Goal: Task Accomplishment & Management: Use online tool/utility

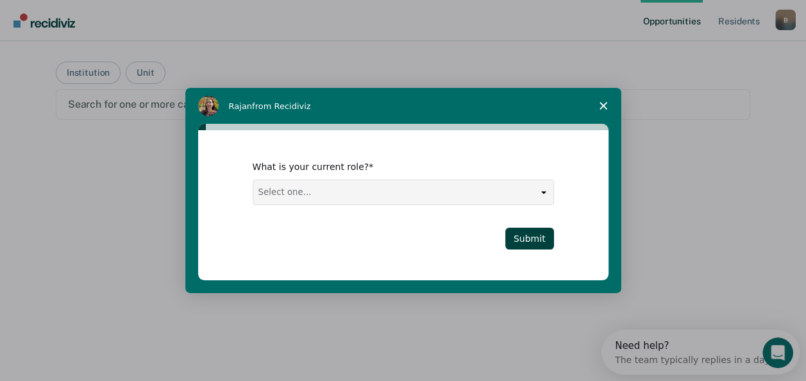
click at [546, 191] on select "Select one... Case Manager FUM Assistant [PERSON_NAME] [PERSON_NAME]" at bounding box center [403, 192] width 300 height 24
click at [253, 180] on select "Select one... Case Manager FUM Assistant [PERSON_NAME] [PERSON_NAME]" at bounding box center [403, 192] width 300 height 24
click at [351, 256] on div "What is your current role? Select one... Case Manager FUM Assistant [PERSON_NAM…" at bounding box center [403, 204] width 410 height 149
click at [543, 197] on select "Select one... Case Manager FUM Assistant [PERSON_NAME] [PERSON_NAME]" at bounding box center [403, 192] width 300 height 24
select select "Assistant Warden"
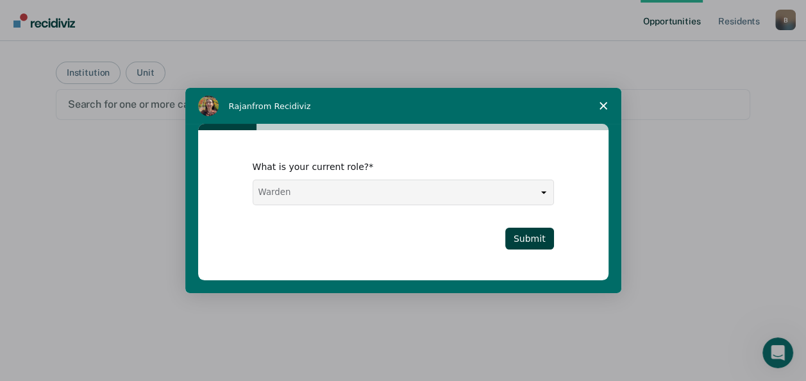
click at [253, 180] on select "Select one... Case Manager FUM Assistant [PERSON_NAME] [PERSON_NAME]" at bounding box center [403, 192] width 300 height 24
click at [477, 233] on div "Submit" at bounding box center [403, 239] width 301 height 22
click at [548, 241] on button "Submit" at bounding box center [529, 239] width 49 height 22
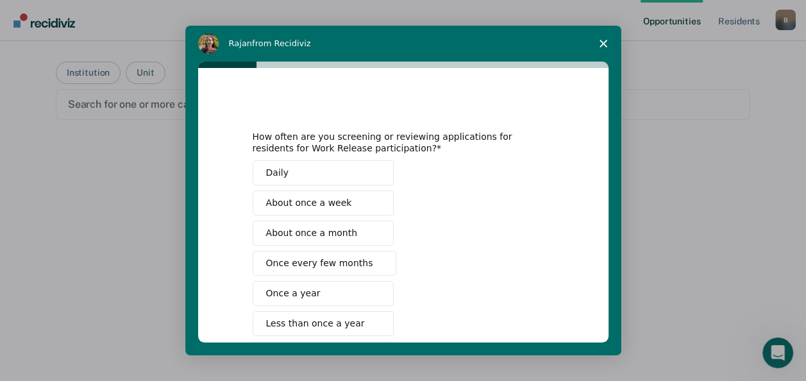
click at [329, 204] on span "About once a week" at bounding box center [309, 202] width 86 height 13
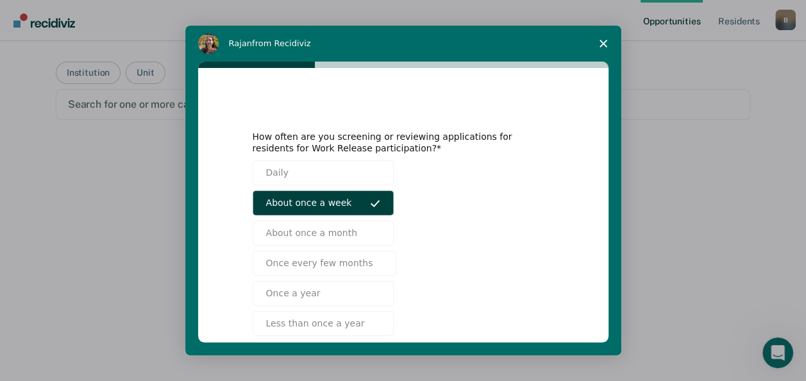
scroll to position [97, 0]
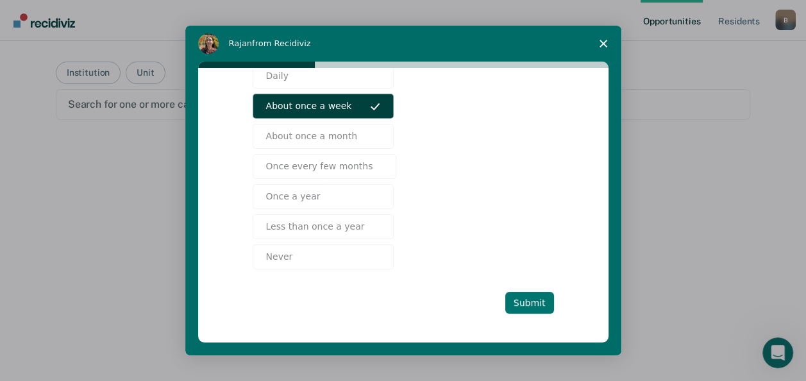
click at [538, 306] on button "Submit" at bounding box center [529, 303] width 49 height 22
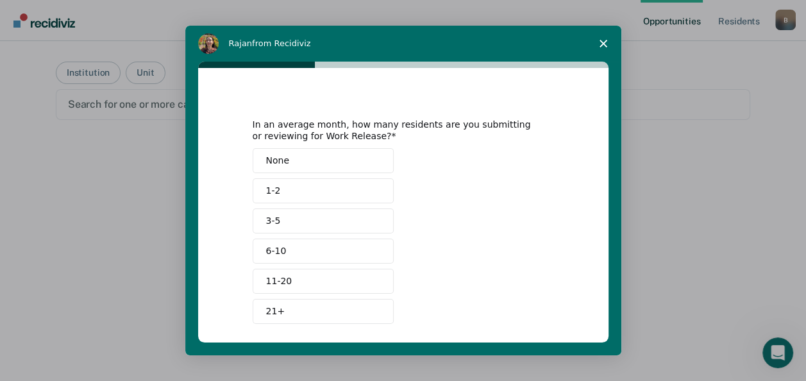
scroll to position [13, 0]
click at [281, 220] on button "3-5" at bounding box center [323, 220] width 141 height 25
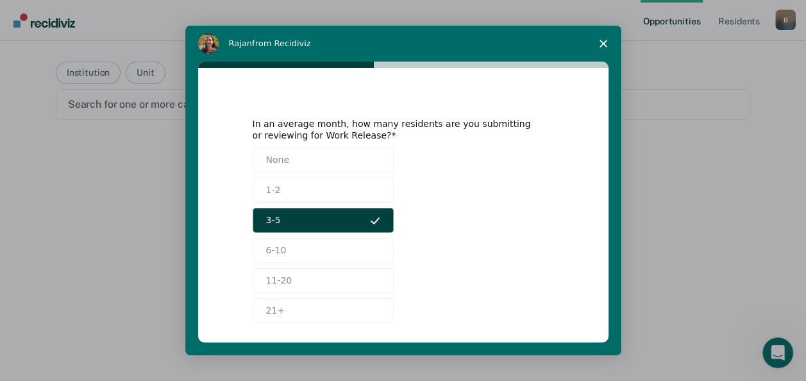
scroll to position [67, 0]
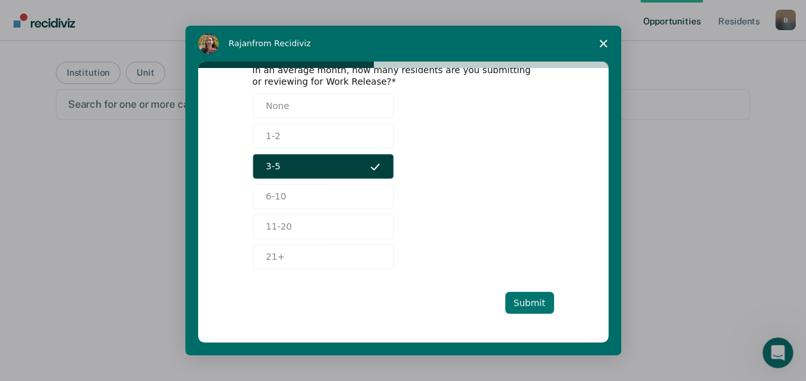
click at [539, 301] on button "Submit" at bounding box center [529, 303] width 49 height 22
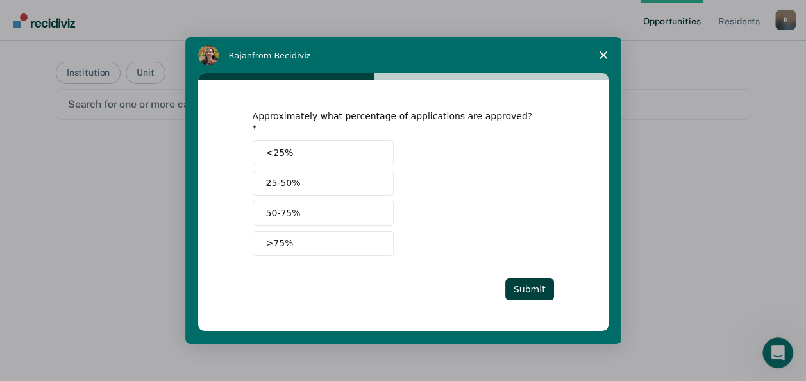
scroll to position [0, 0]
click at [292, 240] on button ">75%" at bounding box center [323, 243] width 141 height 25
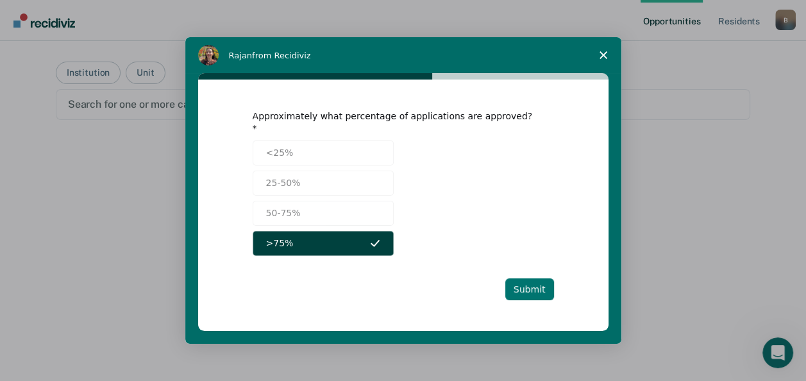
click at [536, 278] on button "Submit" at bounding box center [529, 289] width 49 height 22
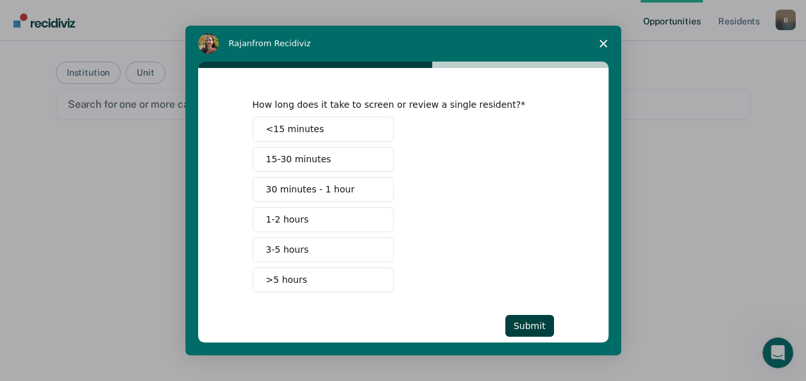
click at [313, 155] on span "15-30 minutes" at bounding box center [298, 159] width 65 height 13
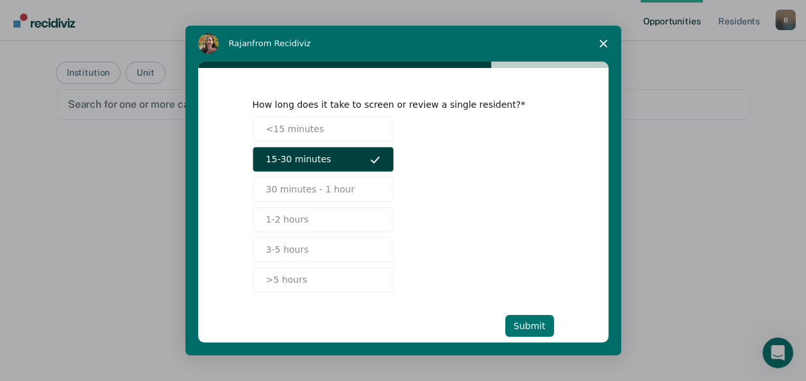
click at [531, 326] on button "Submit" at bounding box center [529, 326] width 49 height 22
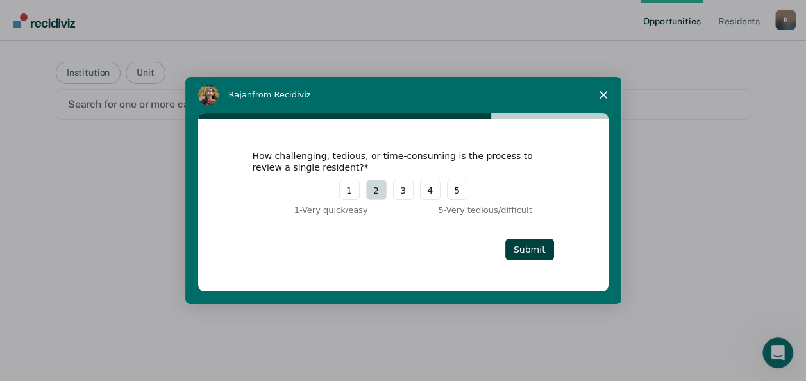
click at [379, 199] on button "2" at bounding box center [376, 190] width 21 height 21
click at [530, 249] on button "Submit" at bounding box center [529, 250] width 49 height 22
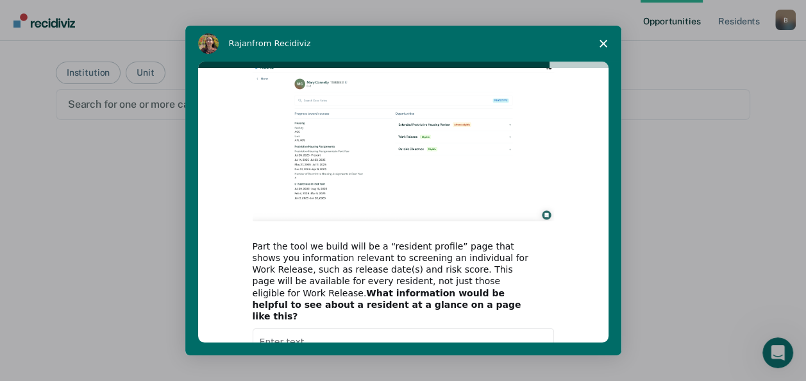
scroll to position [128, 0]
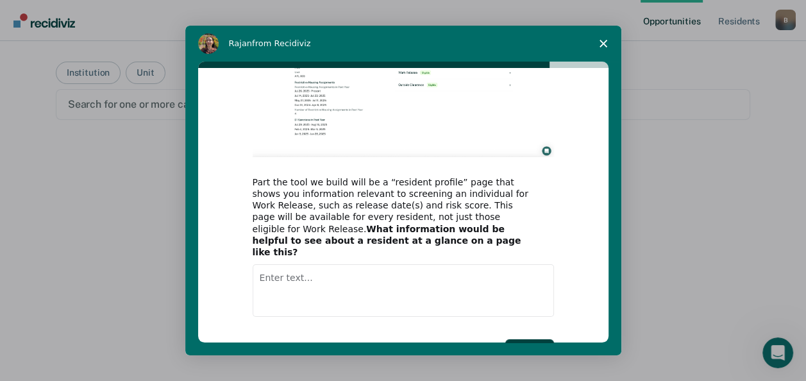
click at [359, 264] on textarea "Enter text..." at bounding box center [403, 290] width 301 height 53
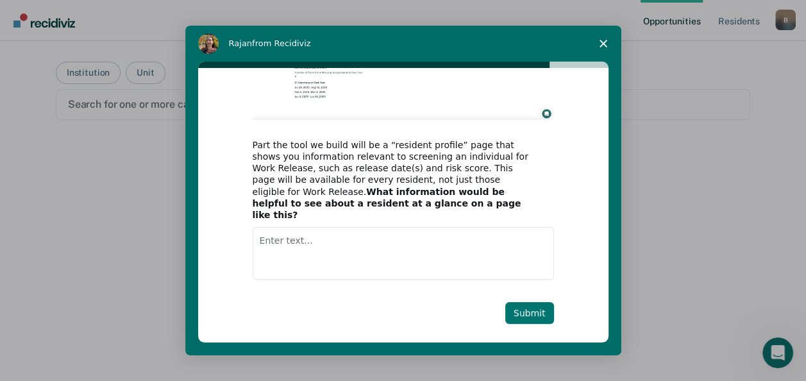
click at [517, 303] on button "Submit" at bounding box center [529, 313] width 49 height 22
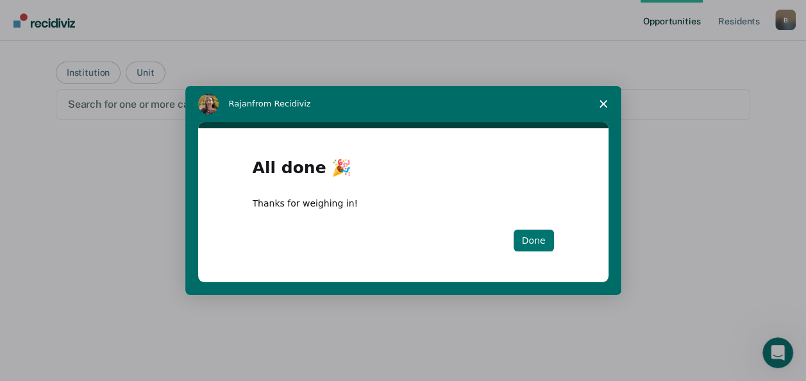
click at [540, 242] on button "Done" at bounding box center [534, 241] width 40 height 22
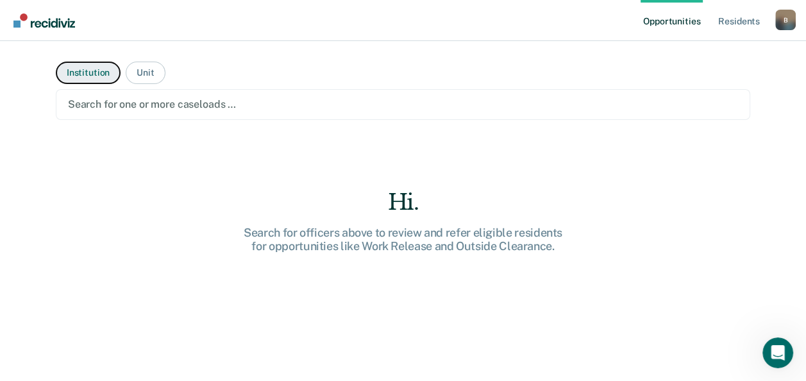
click at [102, 76] on button "Institution" at bounding box center [88, 73] width 65 height 22
click at [542, 106] on div at bounding box center [403, 104] width 670 height 15
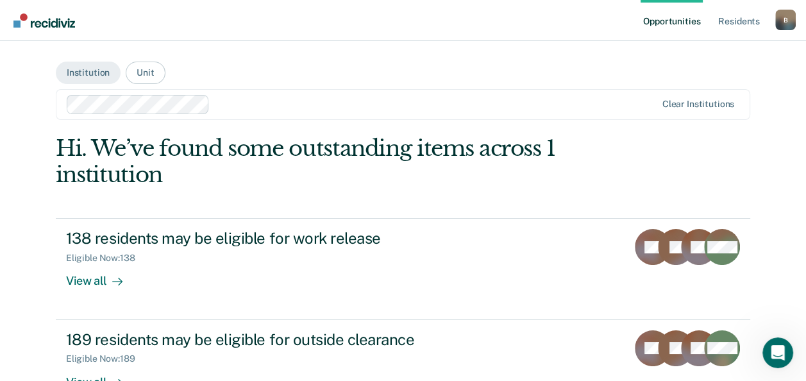
scroll to position [90, 0]
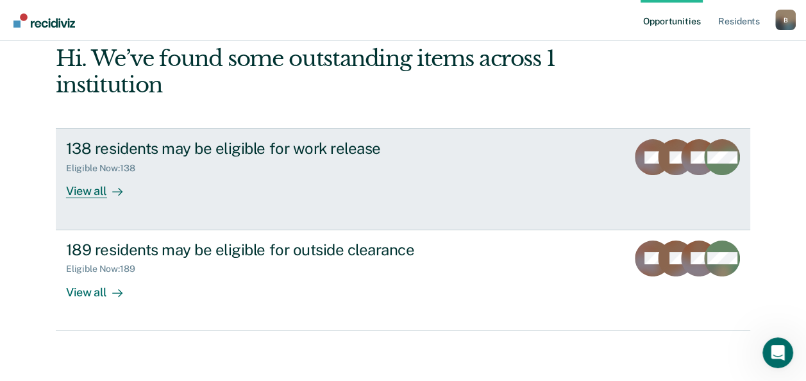
click at [90, 194] on div "View all" at bounding box center [102, 186] width 72 height 25
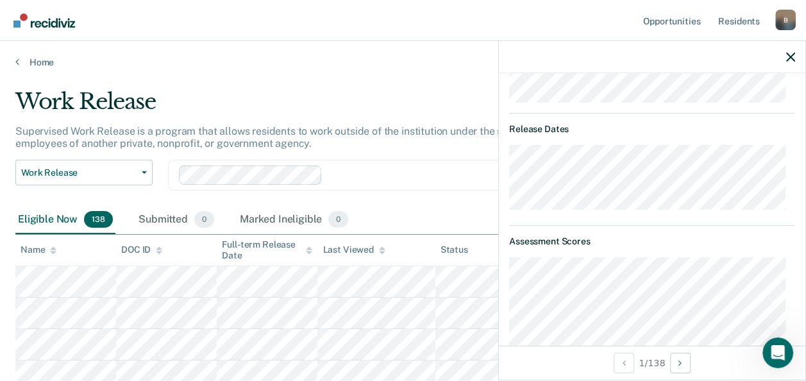
scroll to position [577, 0]
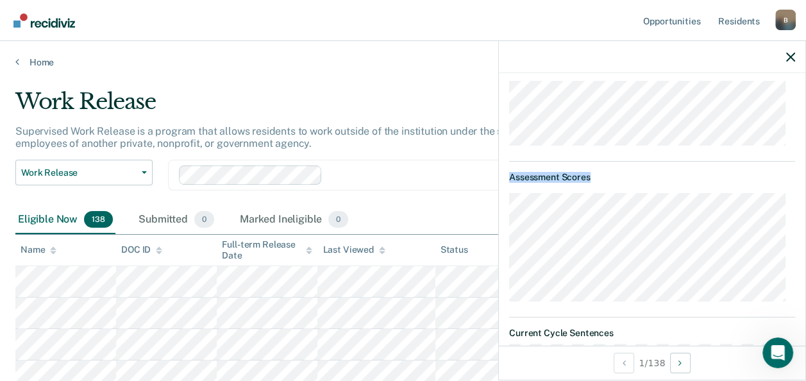
click at [508, 219] on div "RA Work Release Eligible Validated by data from MOCIS and OP-II Mental health n…" at bounding box center [652, 209] width 306 height 272
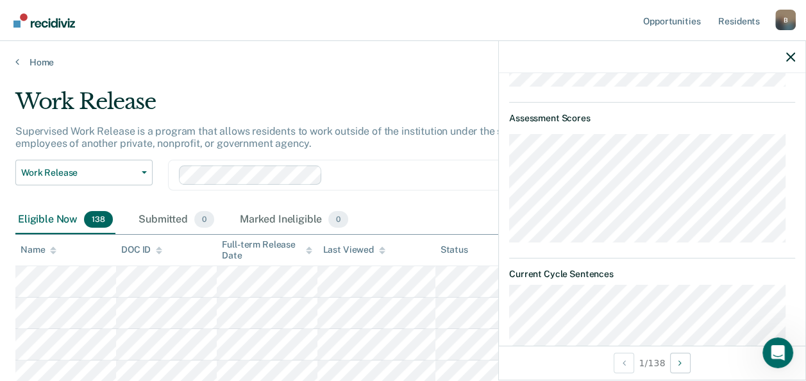
scroll to position [315, 0]
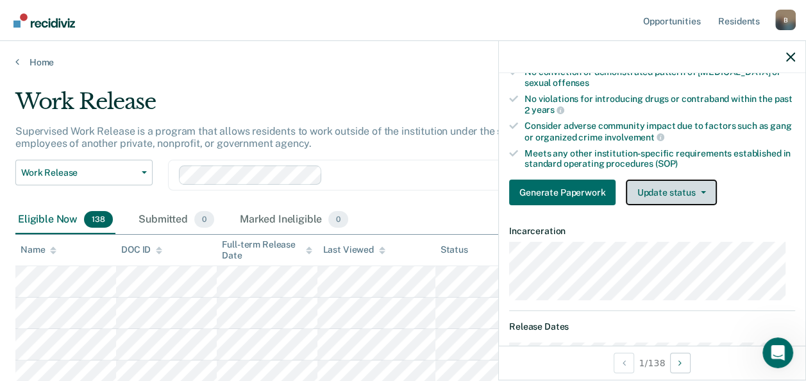
click at [687, 180] on button "Update status" at bounding box center [671, 193] width 90 height 26
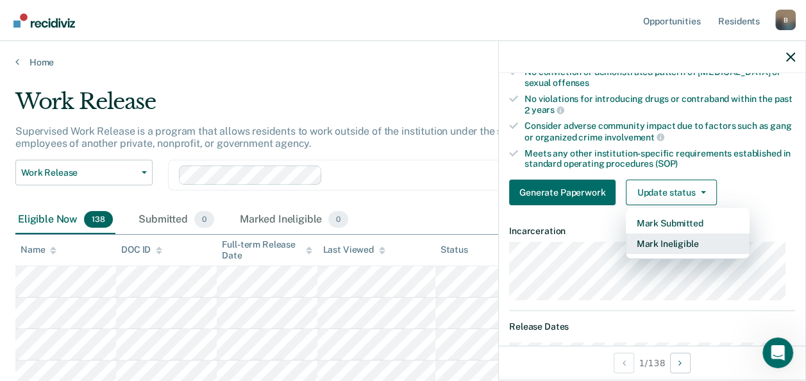
click at [663, 236] on button "Mark Ineligible" at bounding box center [688, 243] width 124 height 21
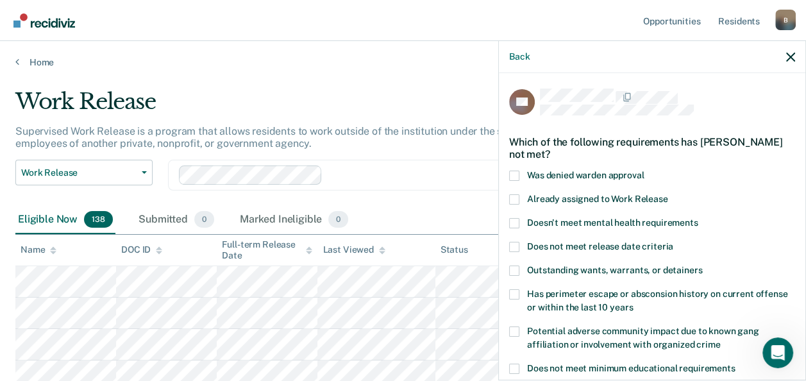
scroll to position [64, 0]
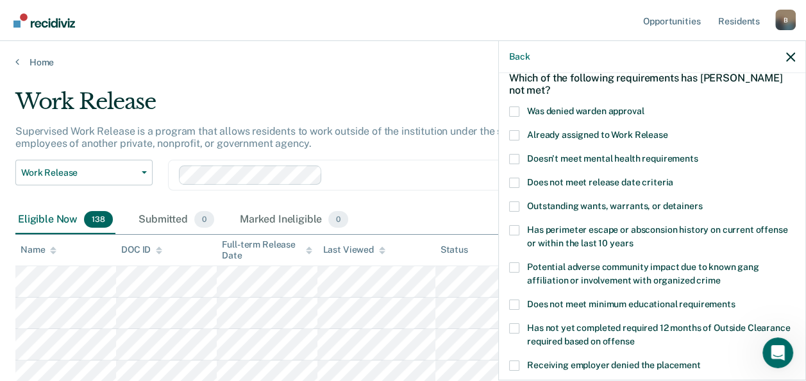
click at [517, 225] on span at bounding box center [514, 230] width 10 height 10
click at [633, 239] on input "Has perimeter escape or absconsion history on current offense or within the las…" at bounding box center [633, 239] width 0 height 0
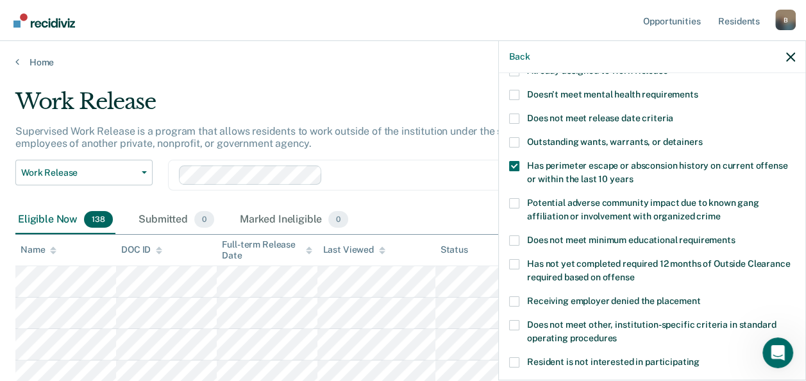
scroll to position [192, 0]
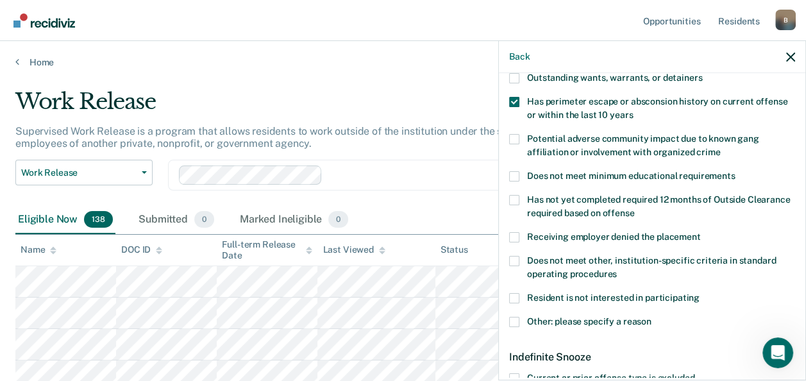
click at [521, 261] on label "Does not meet other, institution-specific criteria in standard operating proced…" at bounding box center [652, 269] width 286 height 27
click at [617, 269] on input "Does not meet other, institution-specific criteria in standard operating proced…" at bounding box center [617, 269] width 0 height 0
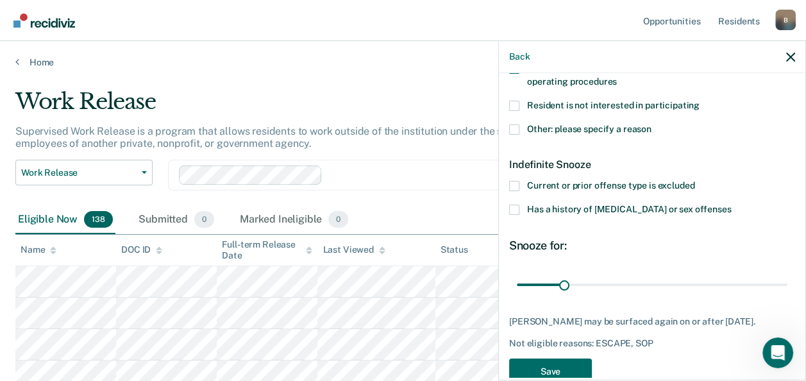
scroll to position [413, 0]
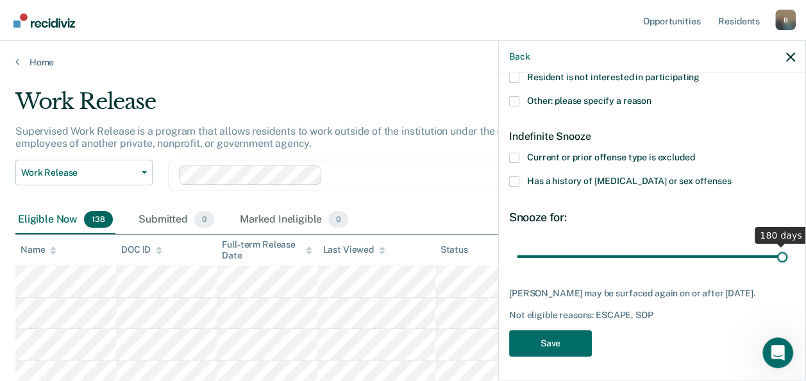
drag, startPoint x: 562, startPoint y: 256, endPoint x: 782, endPoint y: 249, distance: 220.7
type input "180"
click at [782, 249] on input "range" at bounding box center [652, 256] width 271 height 22
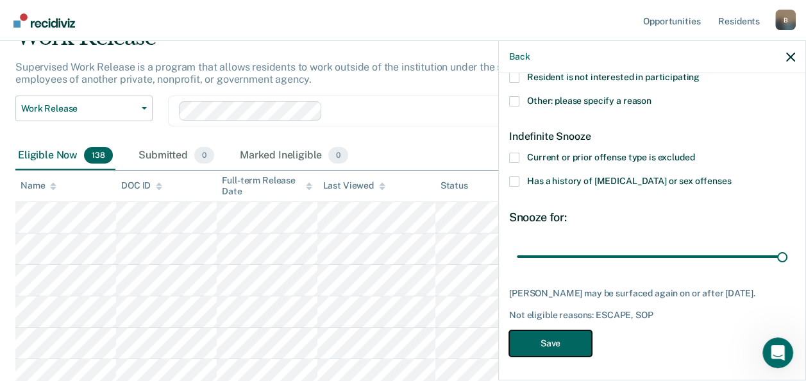
click at [574, 332] on button "Save" at bounding box center [550, 343] width 83 height 26
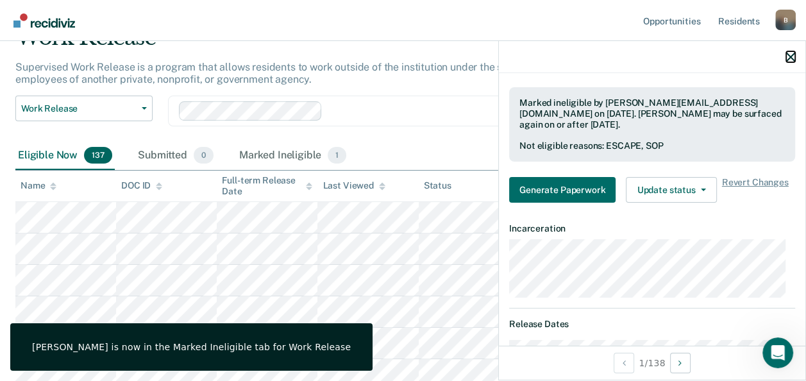
click at [790, 59] on icon "button" at bounding box center [790, 57] width 9 height 9
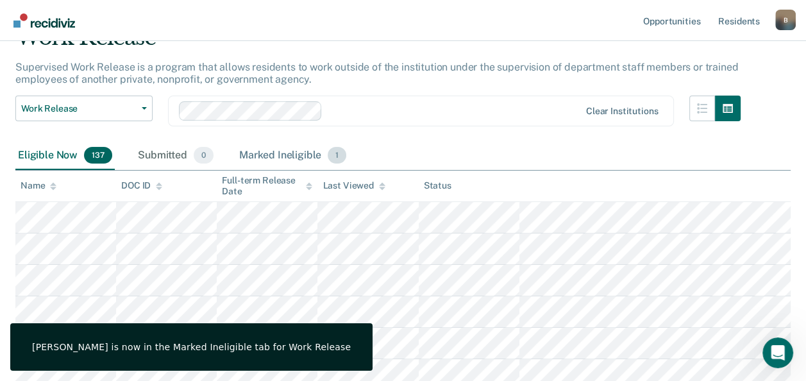
click at [285, 155] on div "Marked Ineligible 1" at bounding box center [293, 156] width 113 height 28
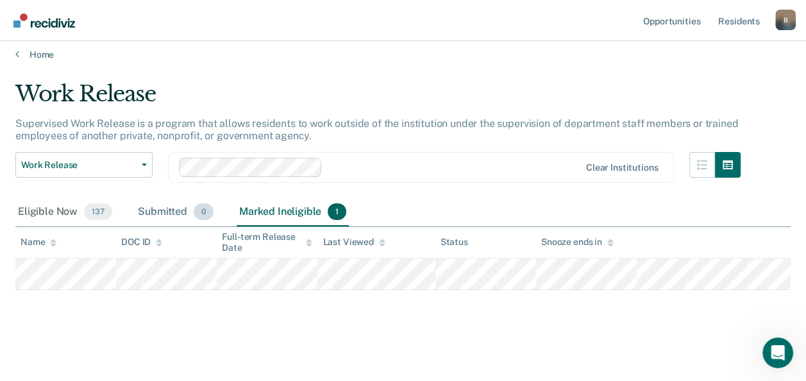
click at [163, 208] on div "Submitted 0" at bounding box center [175, 212] width 81 height 28
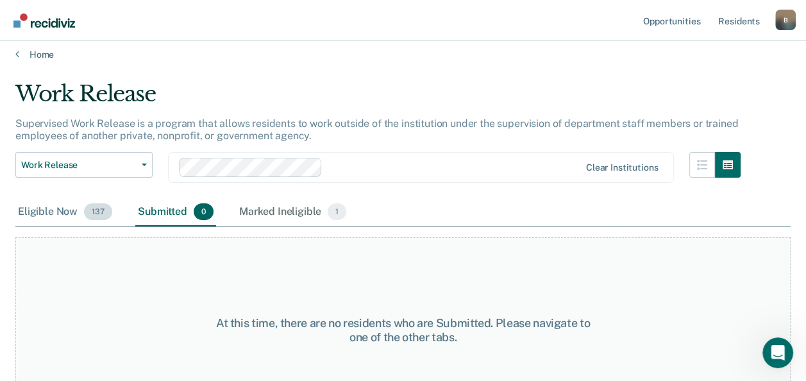
click at [58, 207] on div "Eligible Now 137" at bounding box center [64, 212] width 99 height 28
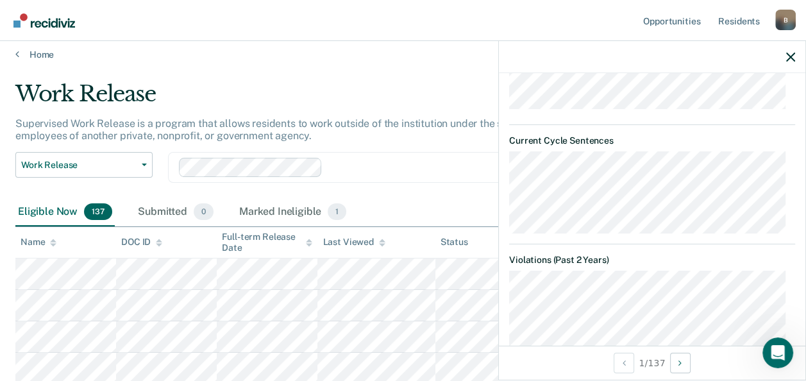
scroll to position [833, 0]
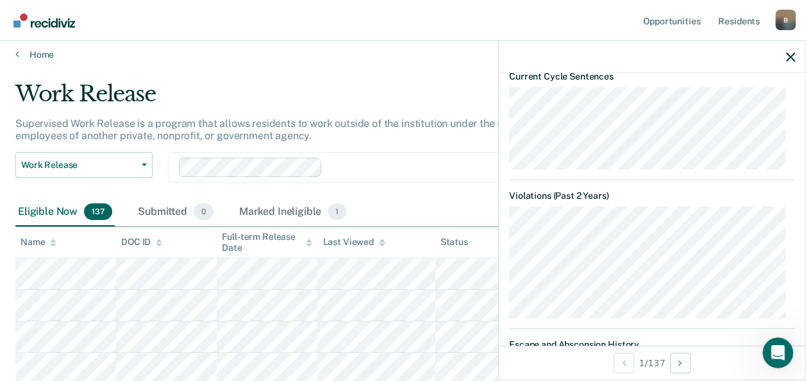
click at [508, 267] on div "JA Work Release Eligible Validated by data from MOCIS and OP-II Mental health n…" at bounding box center [652, 209] width 306 height 272
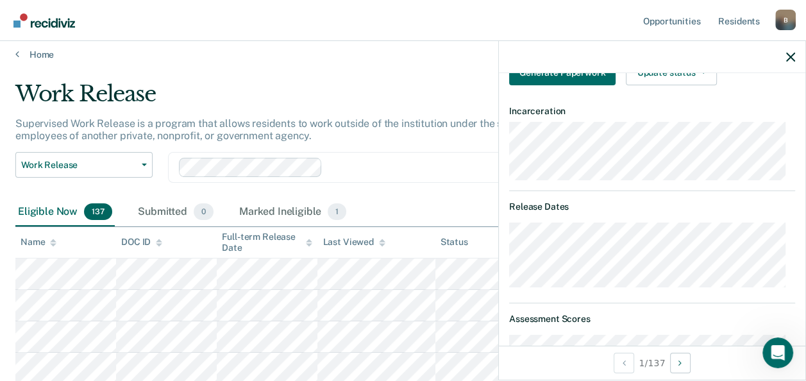
scroll to position [371, 0]
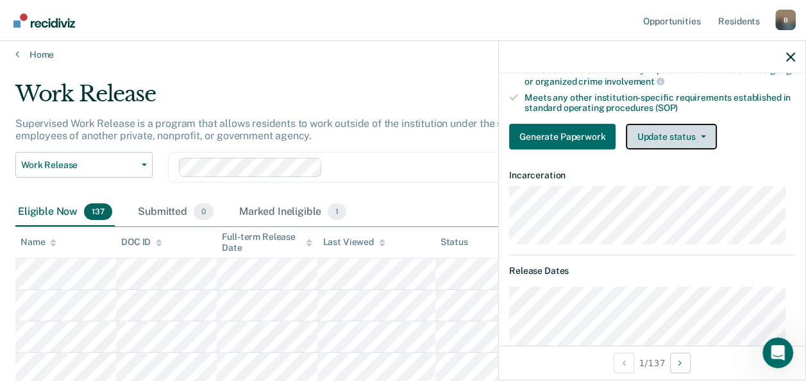
click at [671, 131] on button "Update status" at bounding box center [671, 137] width 90 height 26
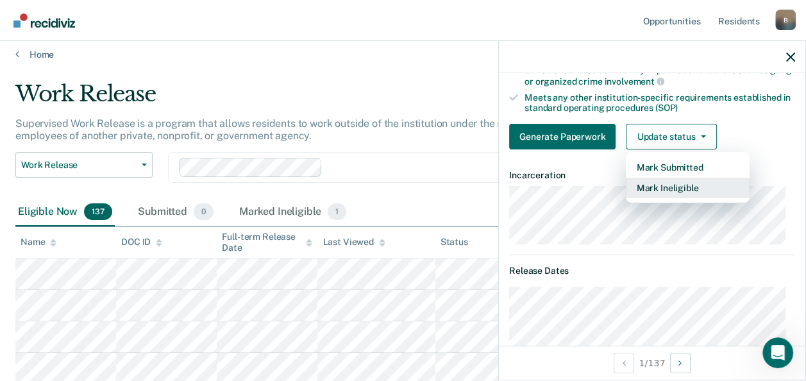
click at [657, 180] on button "Mark Ineligible" at bounding box center [688, 188] width 124 height 21
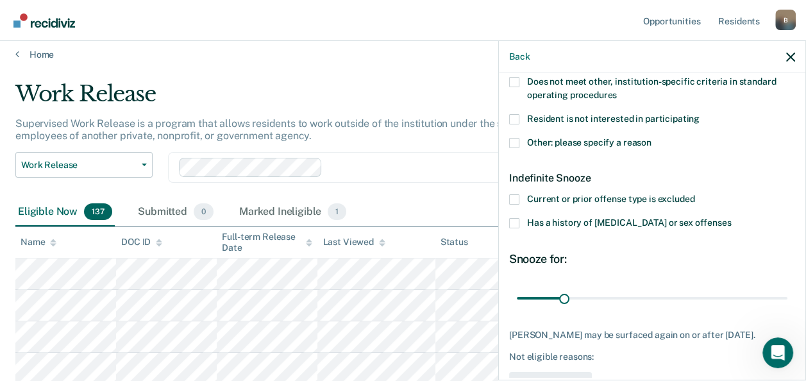
scroll to position [307, 0]
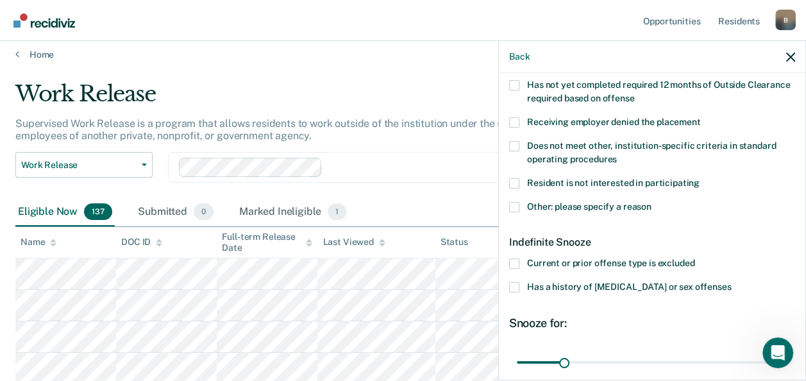
click at [515, 144] on span at bounding box center [514, 146] width 10 height 10
click at [617, 155] on input "Does not meet other, institution-specific criteria in standard operating proced…" at bounding box center [617, 155] width 0 height 0
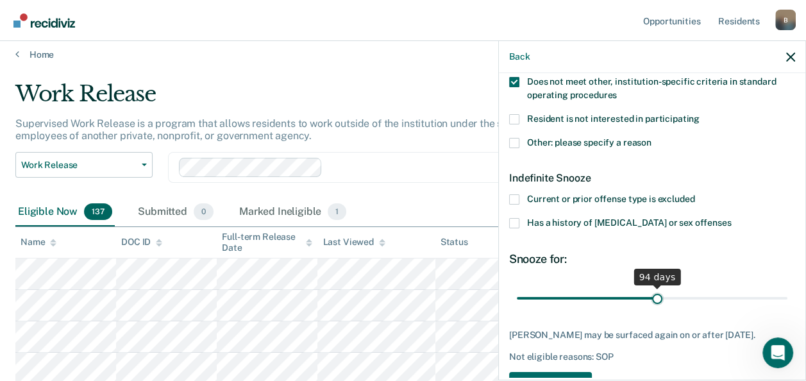
drag, startPoint x: 562, startPoint y: 294, endPoint x: 652, endPoint y: 301, distance: 90.0
type input "94"
click at [652, 301] on input "range" at bounding box center [652, 298] width 271 height 22
click at [733, 245] on div "JA Which of the following requirements has [PERSON_NAME] not met? Was denied wa…" at bounding box center [652, 61] width 286 height 689
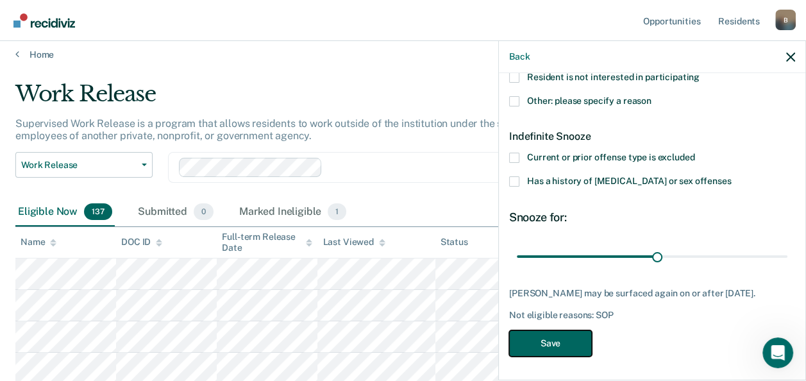
click at [577, 335] on button "Save" at bounding box center [550, 343] width 83 height 26
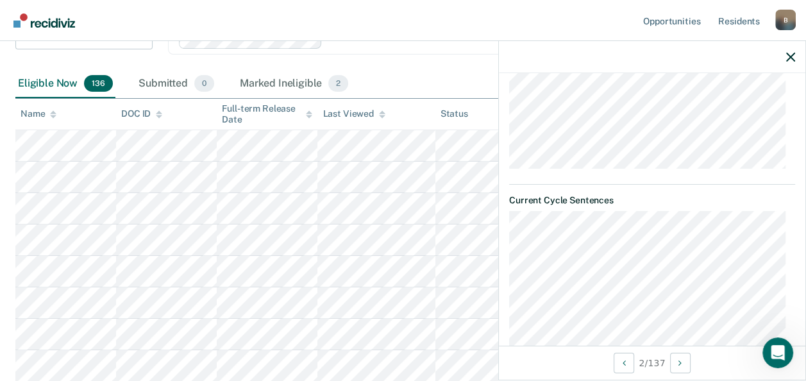
scroll to position [902, 0]
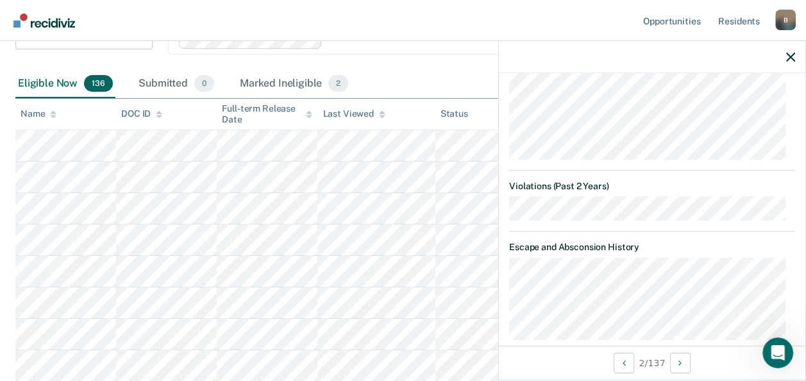
click at [560, 223] on article "BA Work Release Eligible Validated by data from MOCIS and OP-II Mental health n…" at bounding box center [652, 44] width 286 height 1717
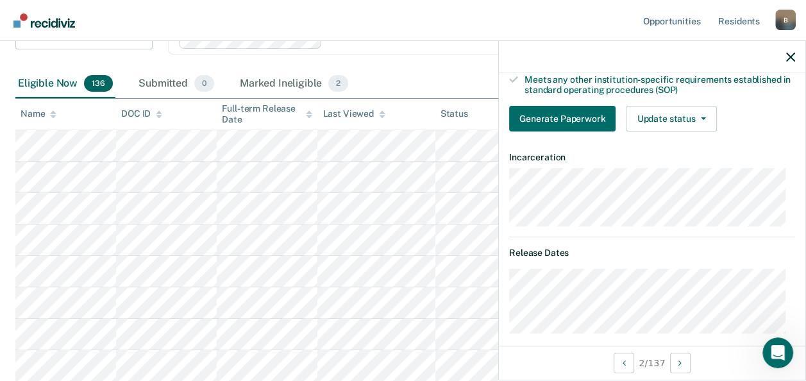
scroll to position [325, 0]
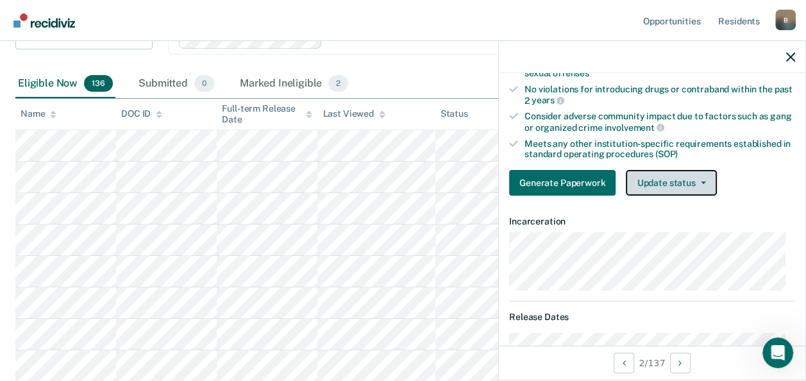
click at [642, 186] on button "Update status" at bounding box center [671, 183] width 90 height 26
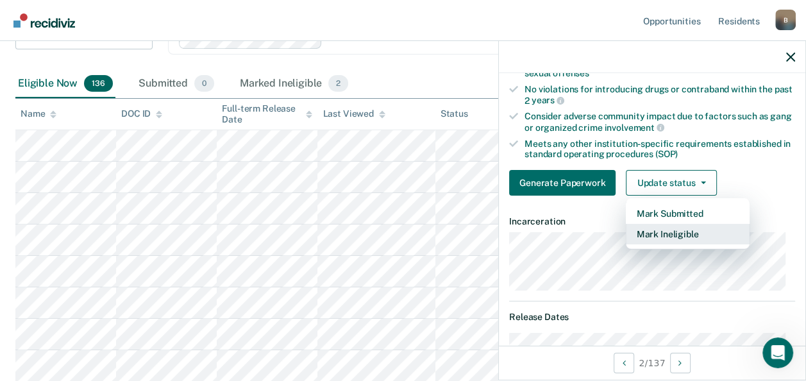
click at [642, 230] on button "Mark Ineligible" at bounding box center [688, 234] width 124 height 21
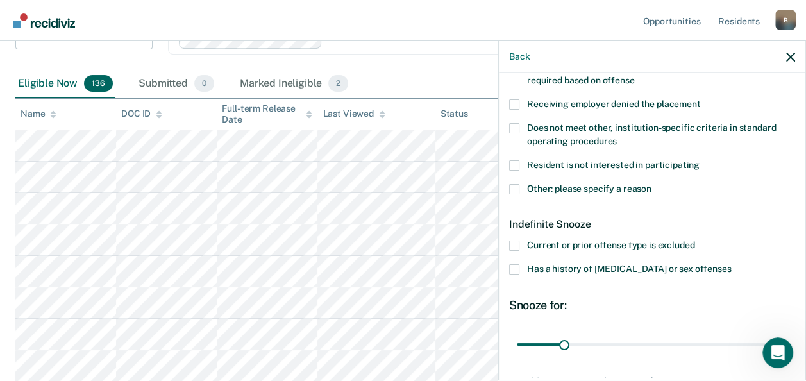
scroll to position [413, 0]
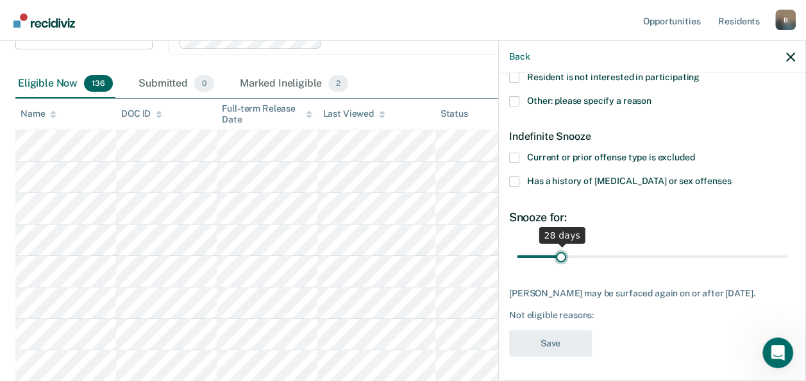
type input "28"
click at [559, 261] on input "range" at bounding box center [652, 256] width 271 height 22
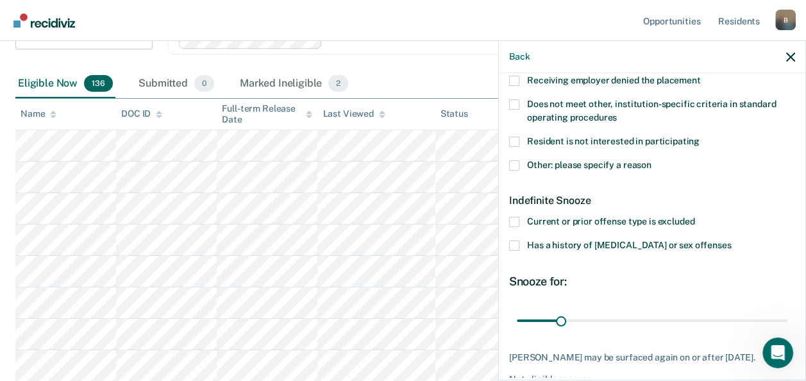
click at [515, 101] on span at bounding box center [514, 104] width 10 height 10
click at [617, 113] on input "Does not meet other, institution-specific criteria in standard operating proced…" at bounding box center [617, 113] width 0 height 0
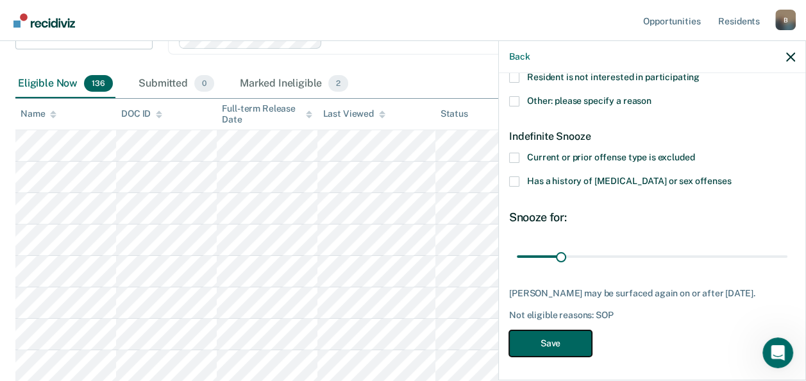
click at [564, 331] on button "Save" at bounding box center [550, 343] width 83 height 26
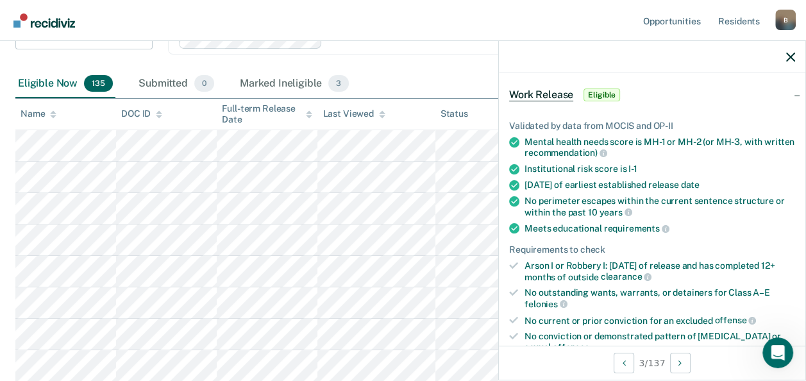
scroll to position [0, 0]
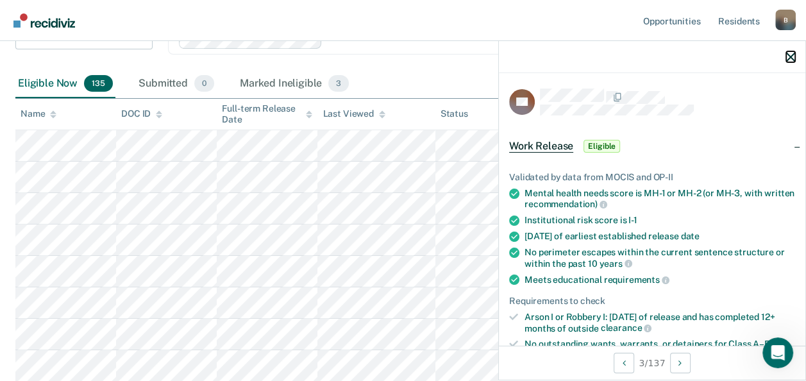
click at [790, 58] on icon "button" at bounding box center [790, 57] width 9 height 9
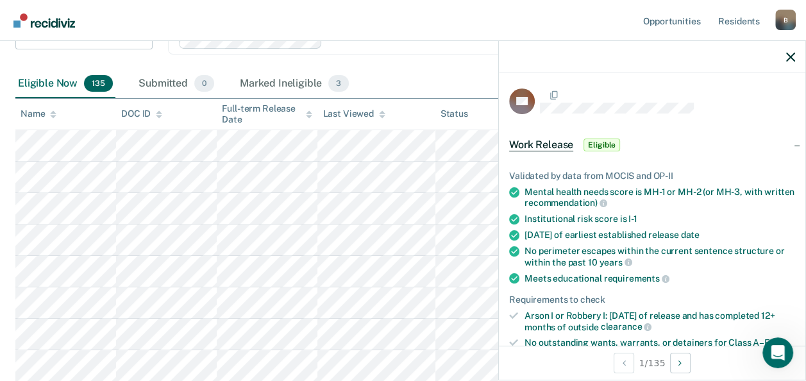
scroll to position [192, 0]
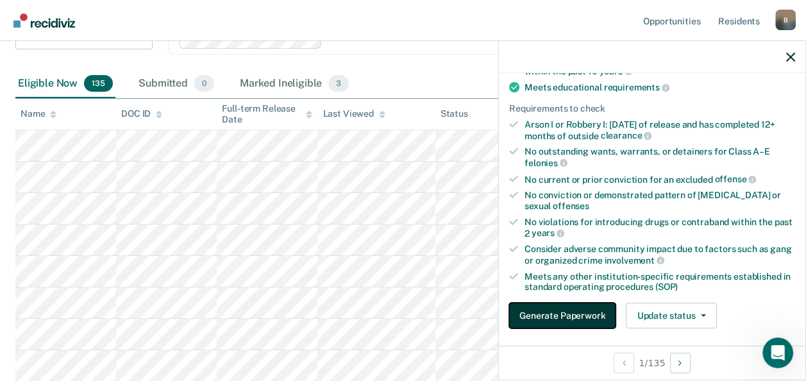
click at [585, 304] on button "Generate Paperwork" at bounding box center [562, 316] width 106 height 26
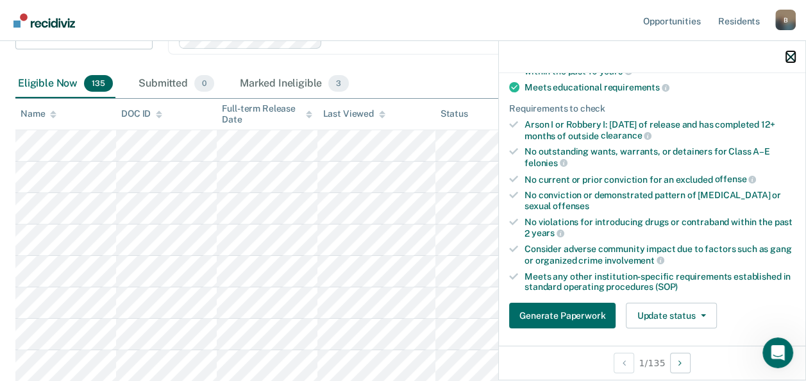
click at [786, 60] on icon "button" at bounding box center [790, 57] width 9 height 9
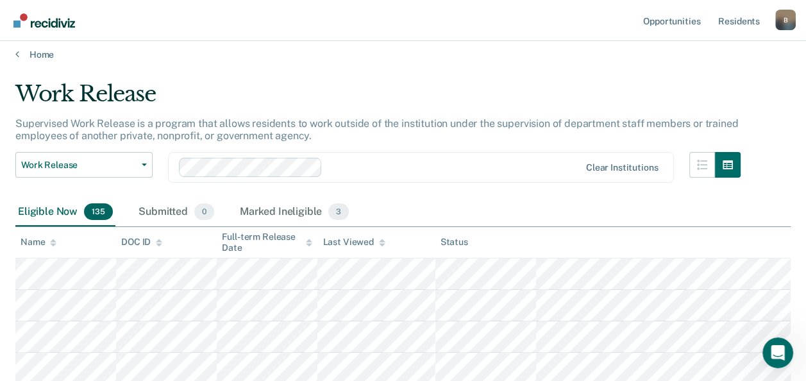
scroll to position [0, 0]
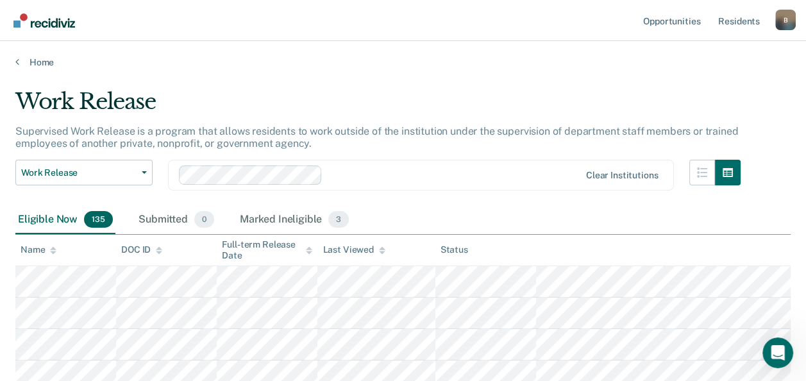
click at [49, 21] on img "Go to Recidiviz Home" at bounding box center [44, 20] width 62 height 14
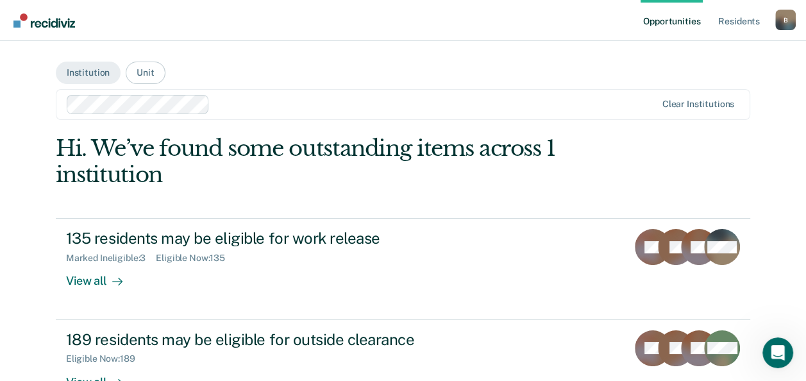
click at [782, 24] on div "B" at bounding box center [785, 20] width 21 height 21
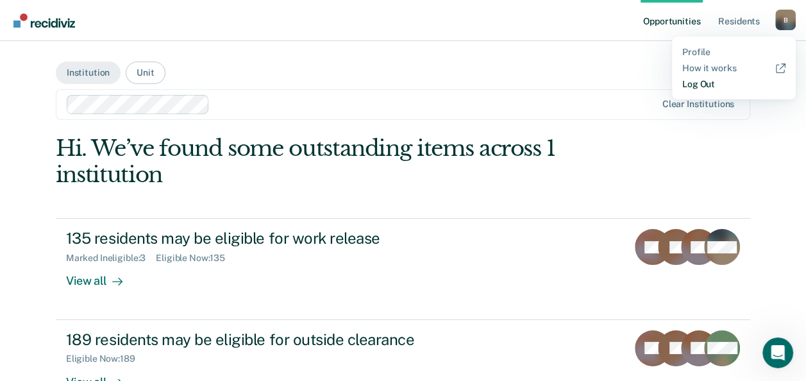
click at [716, 82] on link "Log Out" at bounding box center [733, 84] width 103 height 11
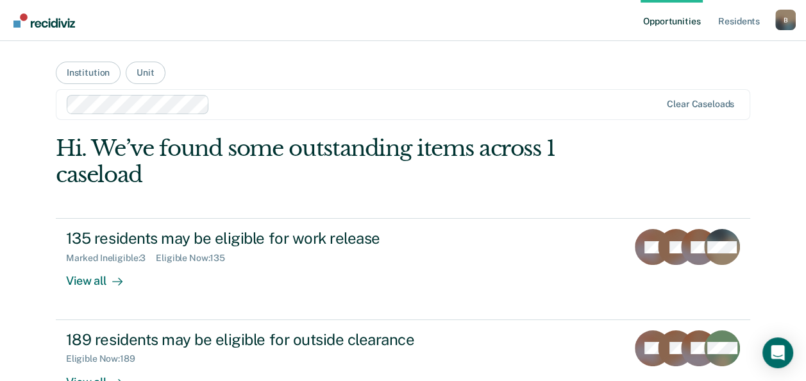
click at [789, 26] on div "B" at bounding box center [785, 20] width 21 height 21
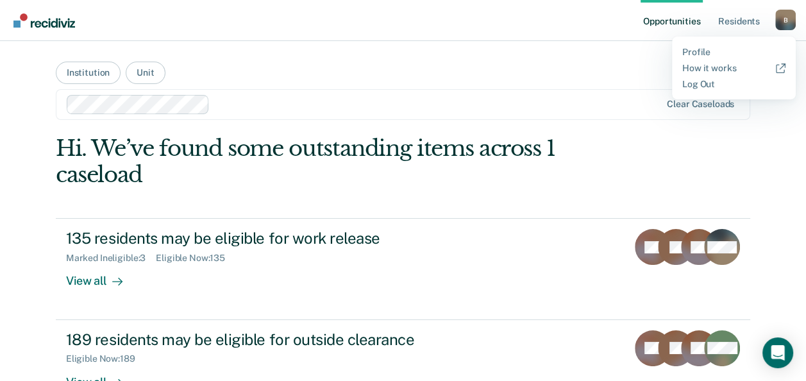
click at [789, 26] on div "B" at bounding box center [785, 20] width 21 height 21
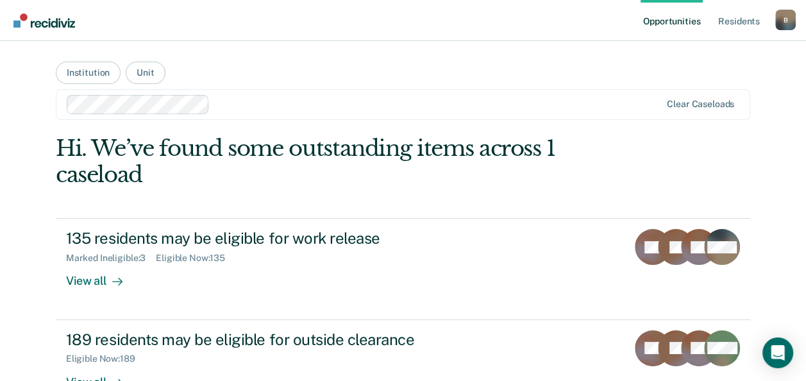
click at [785, 24] on div "B" at bounding box center [785, 20] width 21 height 21
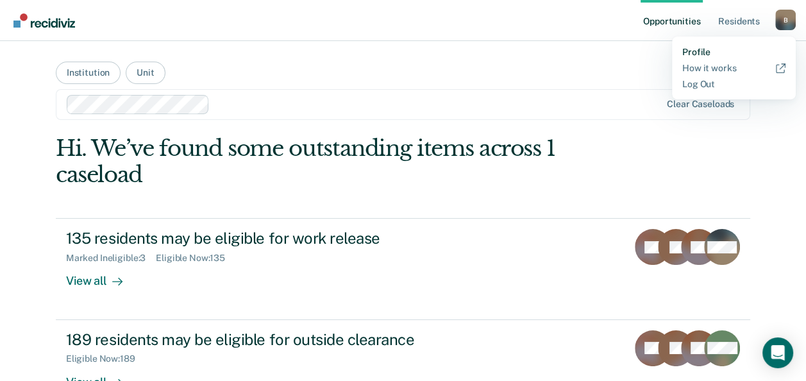
click at [701, 53] on link "Profile" at bounding box center [733, 52] width 103 height 11
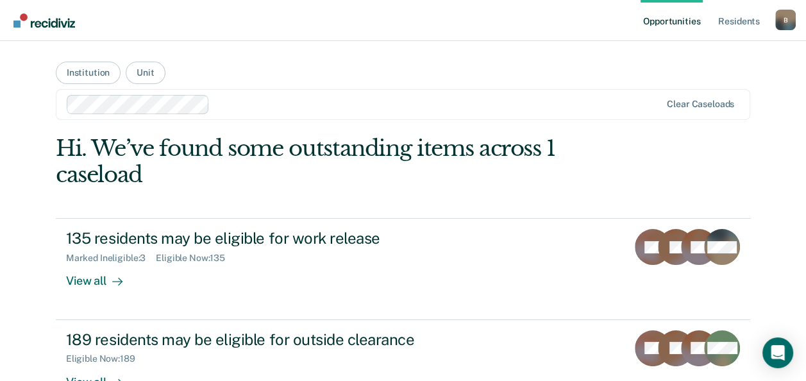
click at [782, 22] on div "B" at bounding box center [785, 20] width 21 height 21
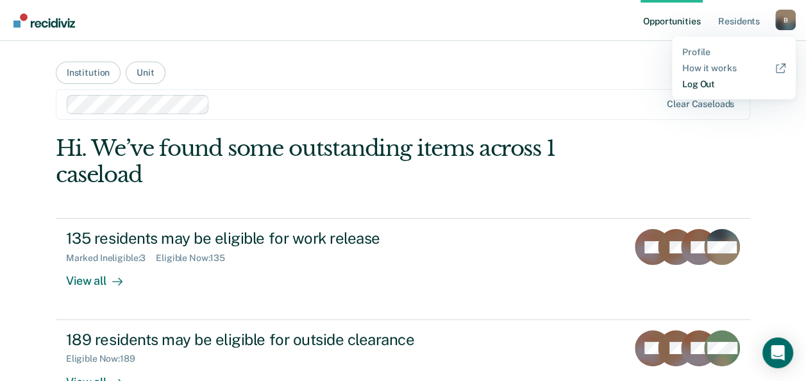
click at [700, 84] on link "Log Out" at bounding box center [733, 84] width 103 height 11
